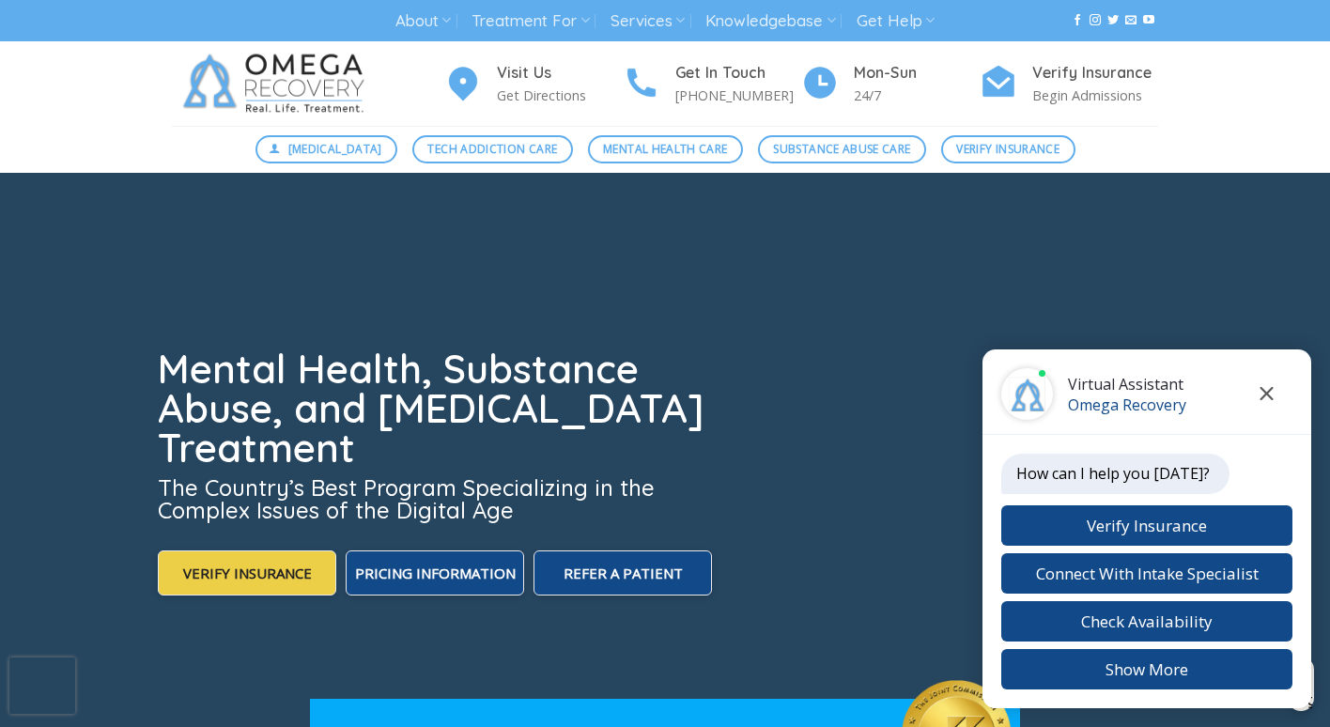
click at [1276, 396] on button "Close chat" at bounding box center [1267, 394] width 52 height 52
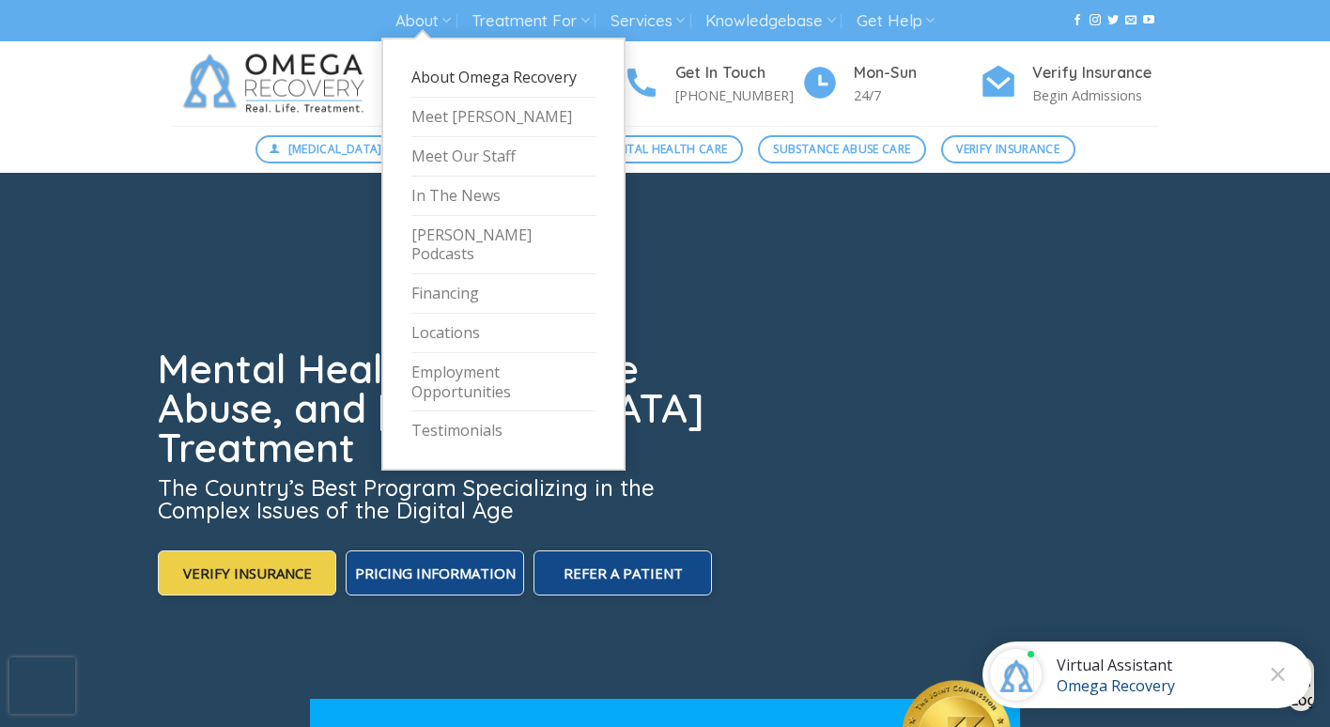
click at [456, 80] on link "About Omega Recovery" at bounding box center [503, 77] width 184 height 39
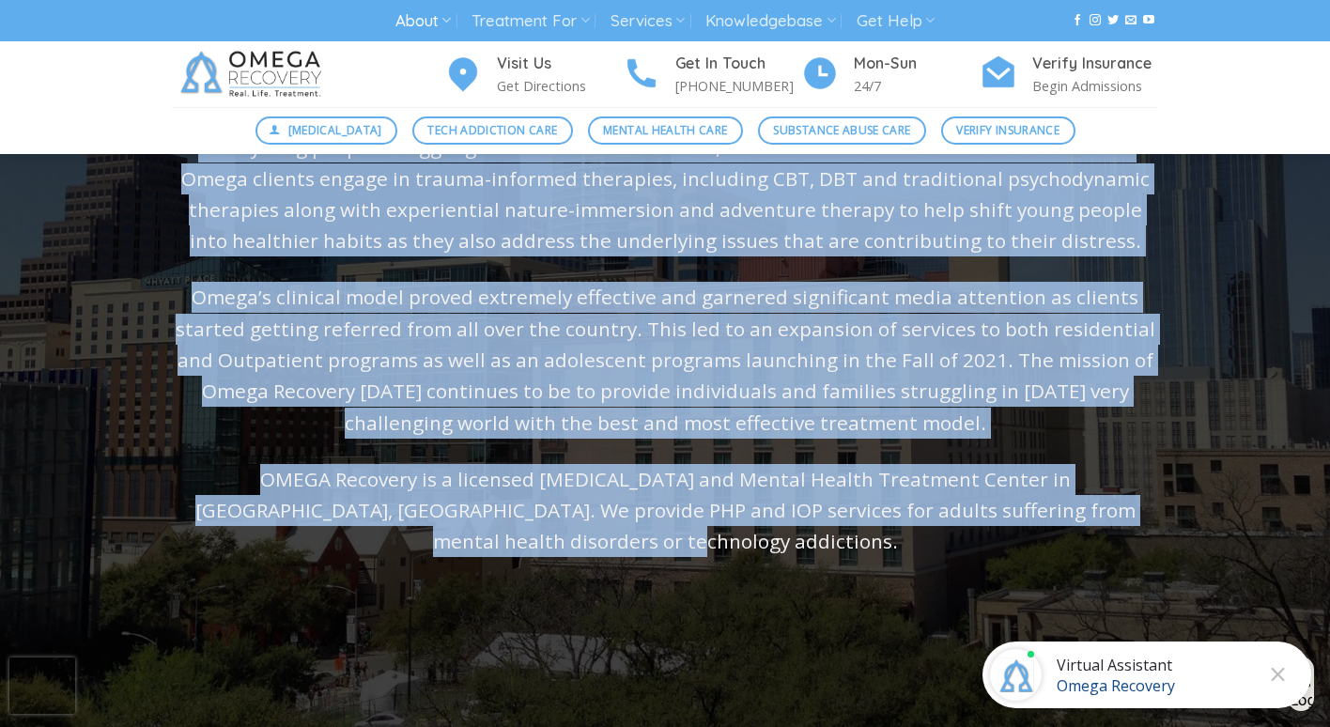
scroll to position [553, 0]
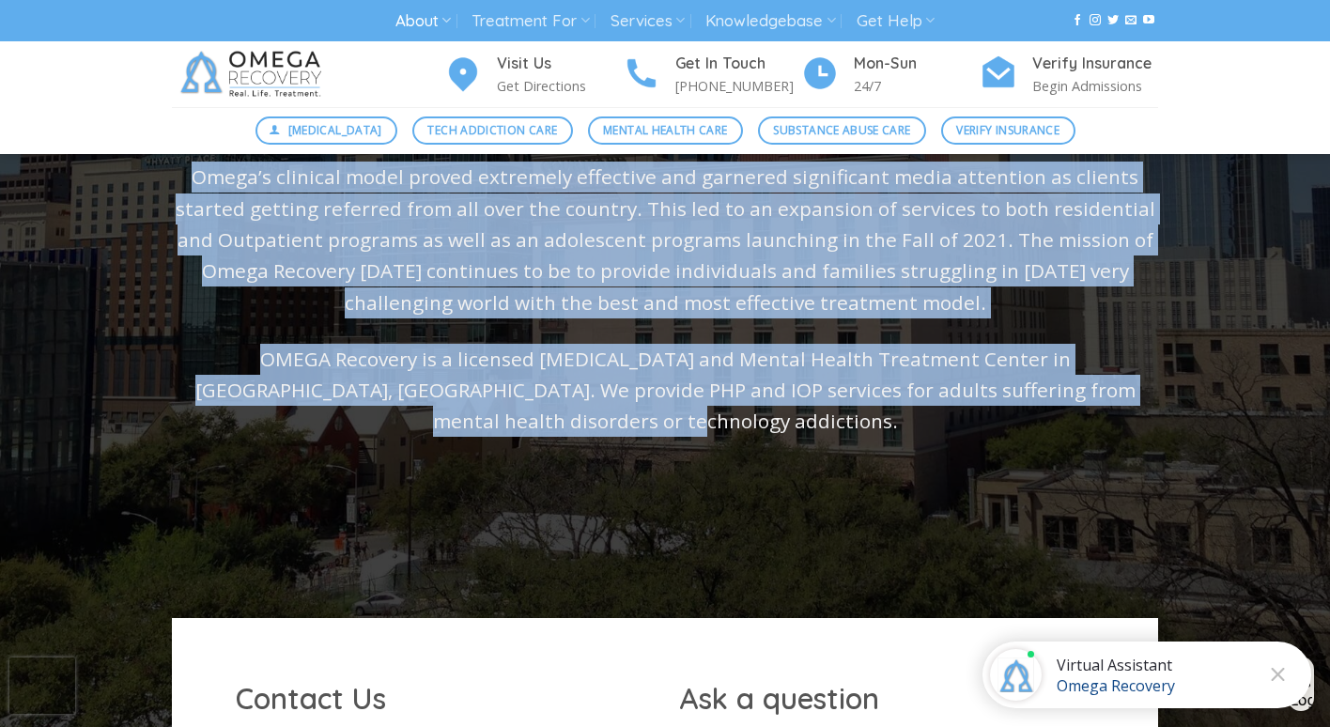
drag, startPoint x: 409, startPoint y: 397, endPoint x: 1151, endPoint y: 456, distance: 743.3
click at [1151, 456] on div "About Omega Recovery Omega Recovery was created in Austin in 2018 in order to a…" at bounding box center [665, 182] width 986 height 937
copy div "About Omega Recovery Omega Recovery was created in Austin in 2018 in order to a…"
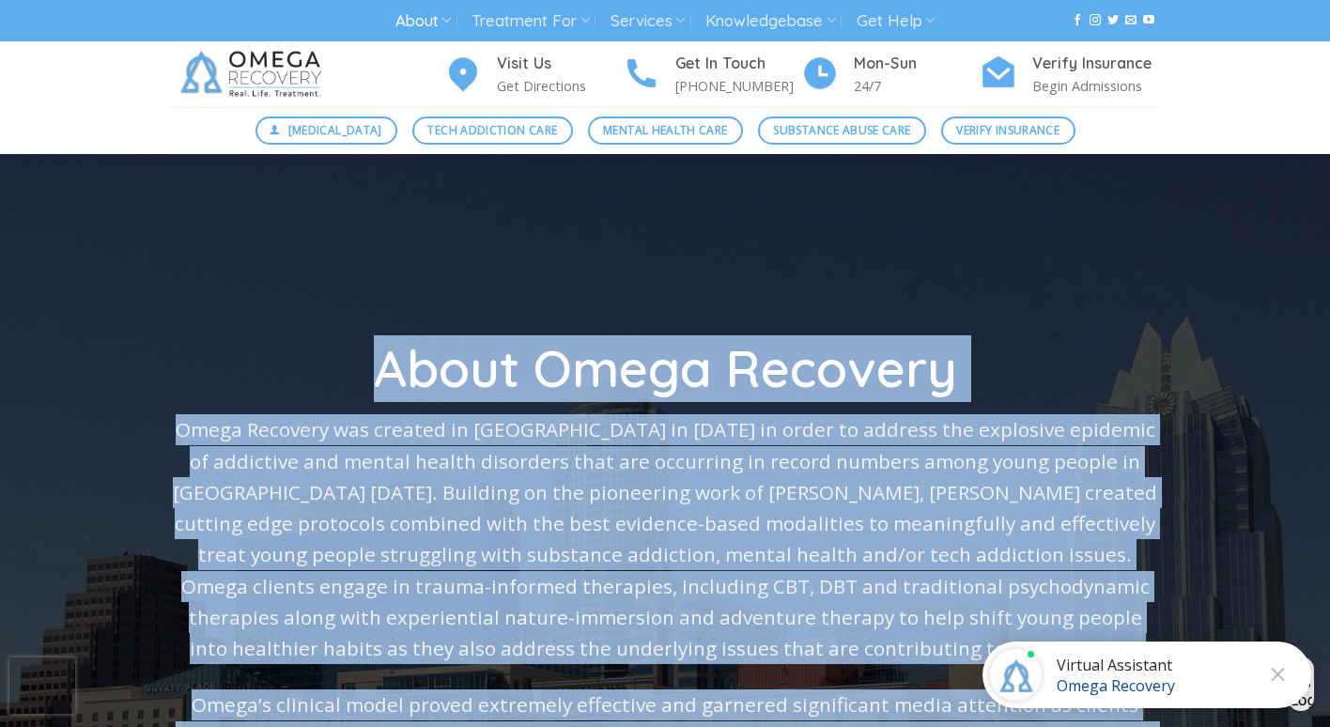
scroll to position [23, 0]
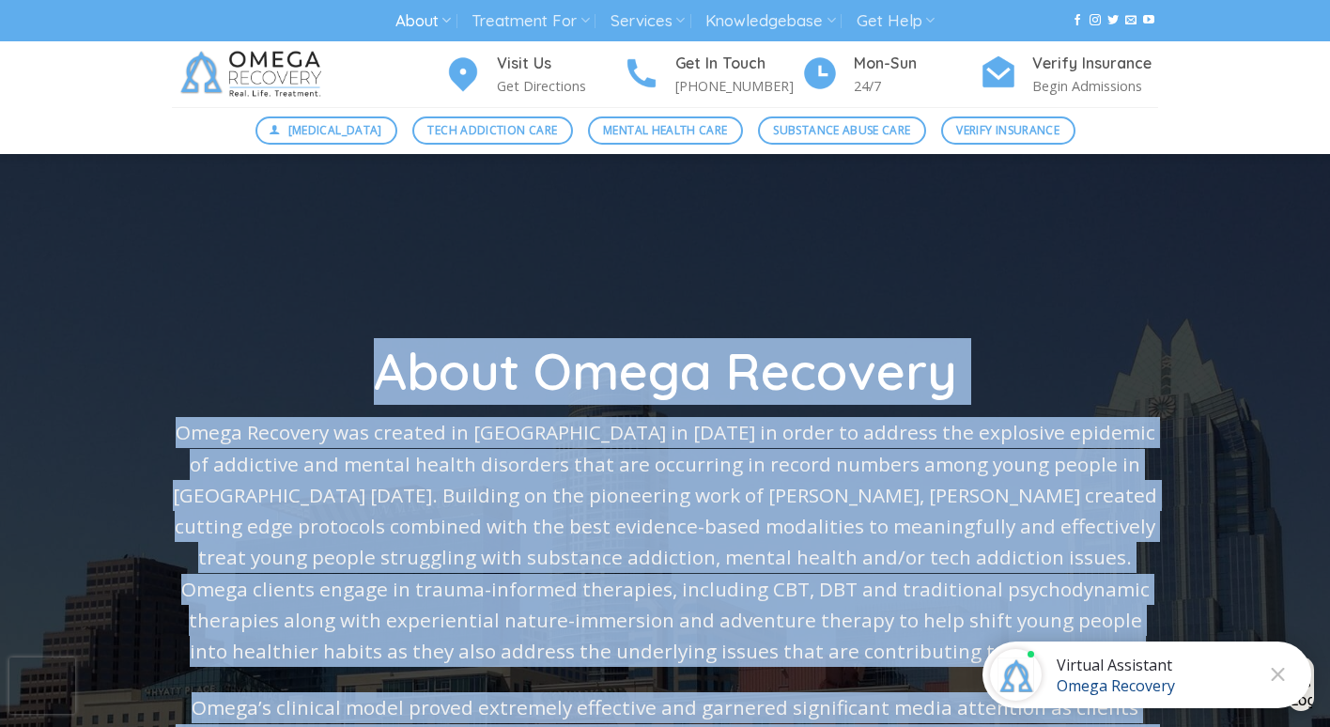
click at [906, 449] on p "Omega Recovery was created in Austin in 2018 in order to address the explosive …" at bounding box center [665, 542] width 986 height 250
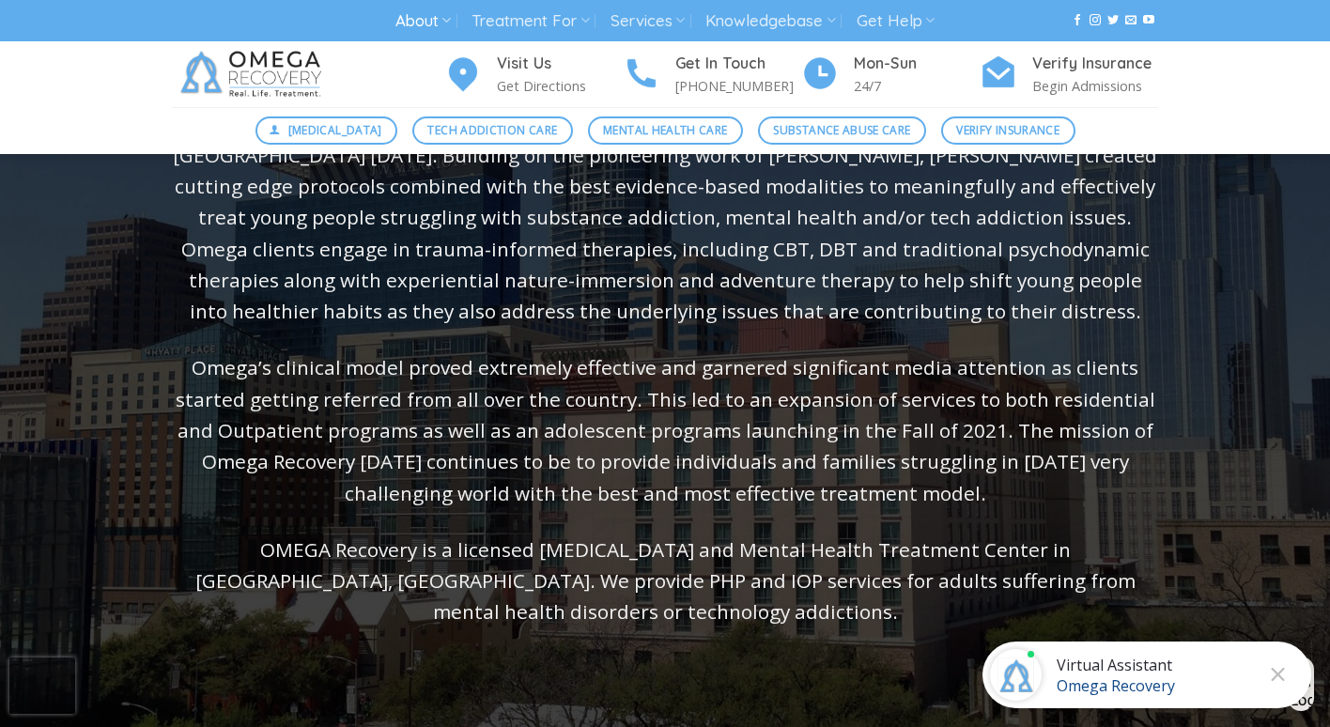
scroll to position [363, 0]
